Goal: Check status: Check status

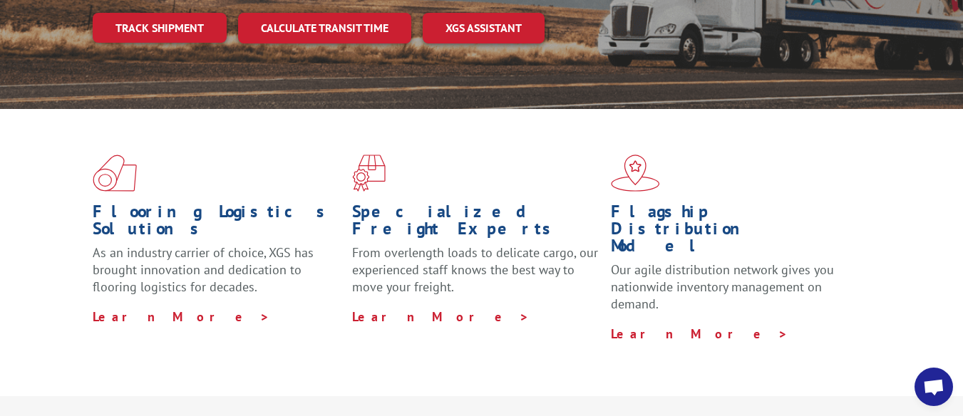
scroll to position [124, 0]
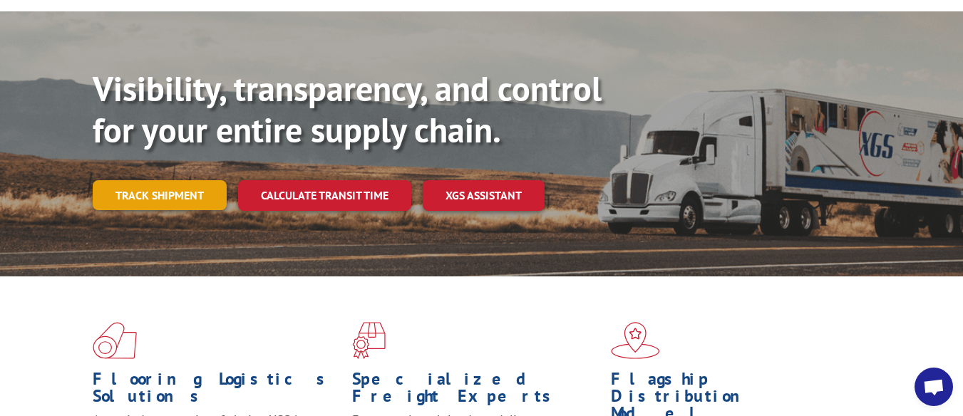
click at [138, 180] on link "Track shipment" at bounding box center [160, 195] width 134 height 30
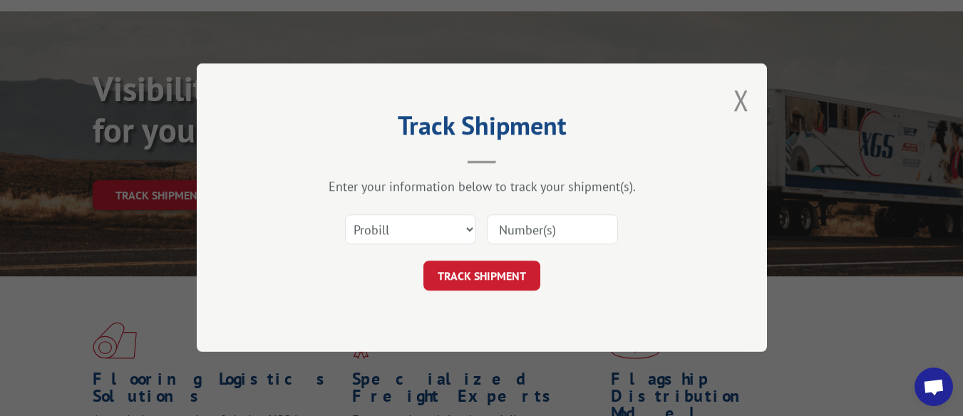
click at [498, 223] on input at bounding box center [552, 230] width 131 height 30
paste input "2300976"
type input "2300976"
click at [491, 270] on button "TRACK SHIPMENT" at bounding box center [482, 277] width 117 height 30
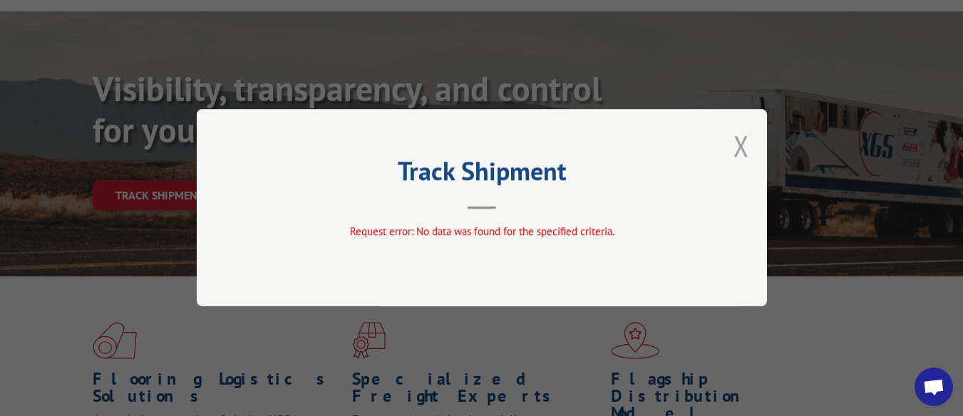
click at [742, 141] on button "Close modal" at bounding box center [742, 146] width 16 height 38
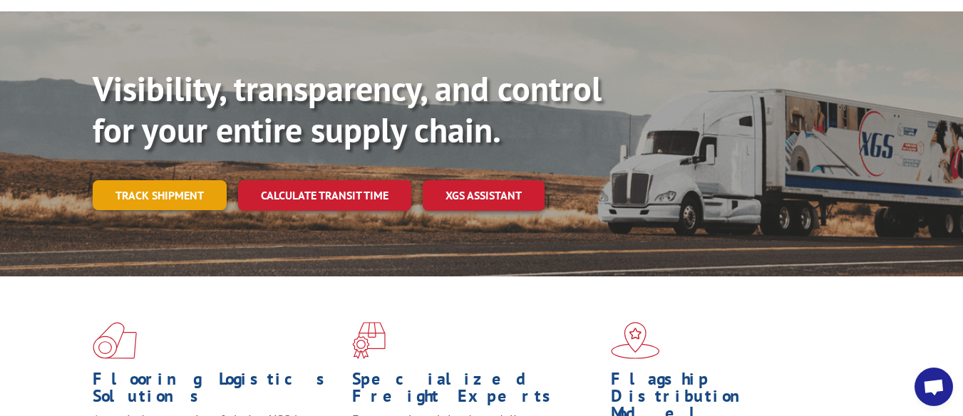
click at [132, 180] on link "Track shipment" at bounding box center [160, 195] width 134 height 30
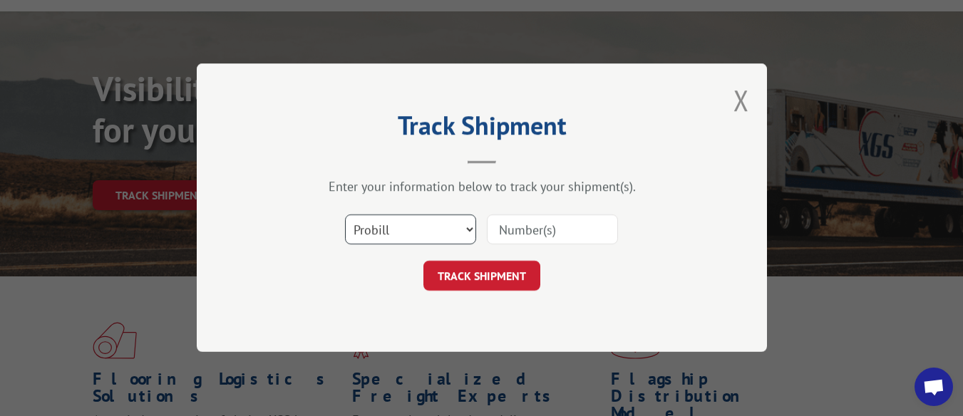
click at [411, 220] on select "Select category... Probill BOL PO" at bounding box center [410, 230] width 131 height 30
click at [345, 215] on select "Select category... Probill BOL PO" at bounding box center [410, 230] width 131 height 30
click at [562, 240] on input at bounding box center [552, 230] width 131 height 30
paste input "2300976"
type input "2300976"
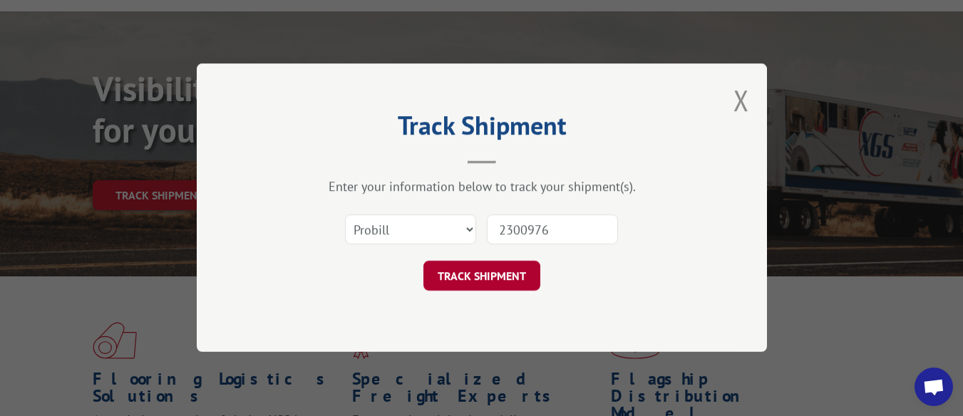
click at [488, 277] on button "TRACK SHIPMENT" at bounding box center [482, 277] width 117 height 30
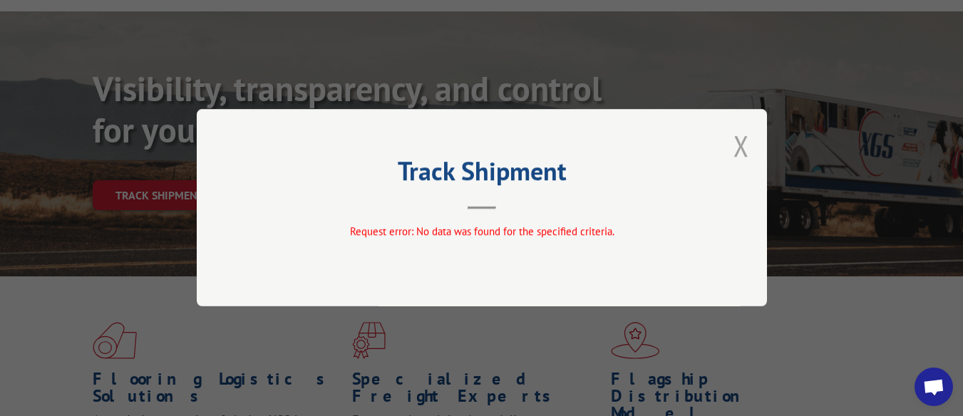
click at [739, 143] on button "Close modal" at bounding box center [742, 146] width 16 height 38
